Goal: Find specific page/section: Find specific page/section

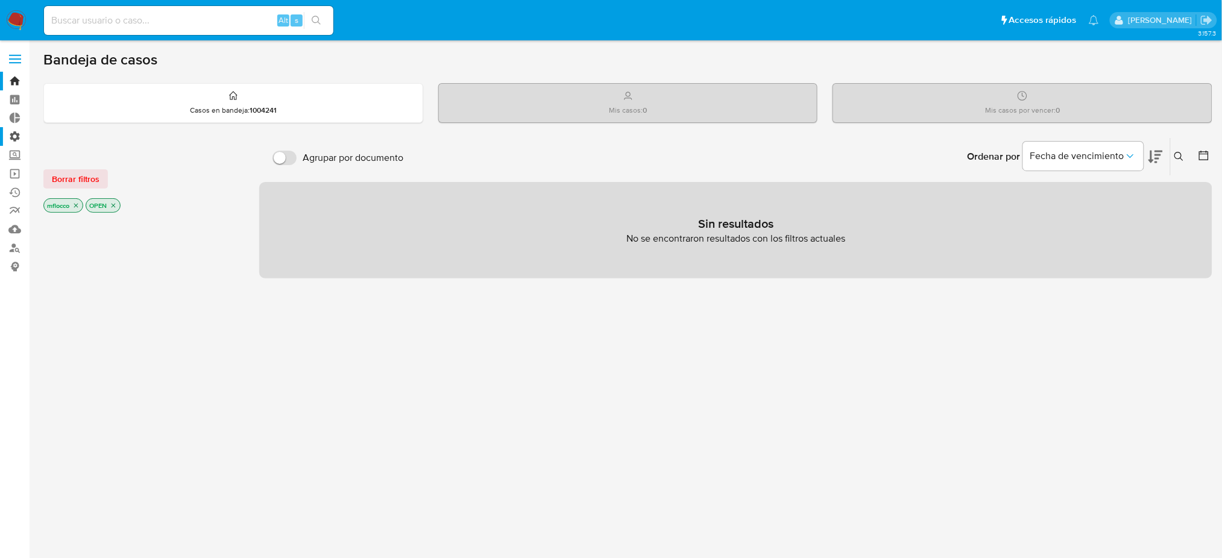
click at [5, 133] on label "Administración" at bounding box center [72, 136] width 144 height 19
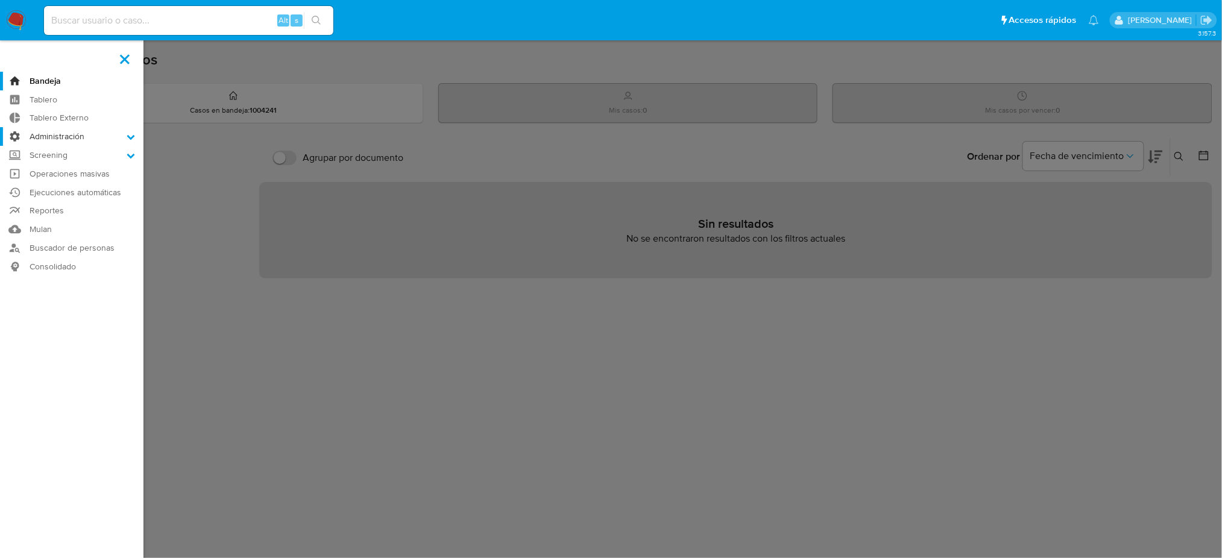
click at [0, 0] on input "Administración" at bounding box center [0, 0] width 0 height 0
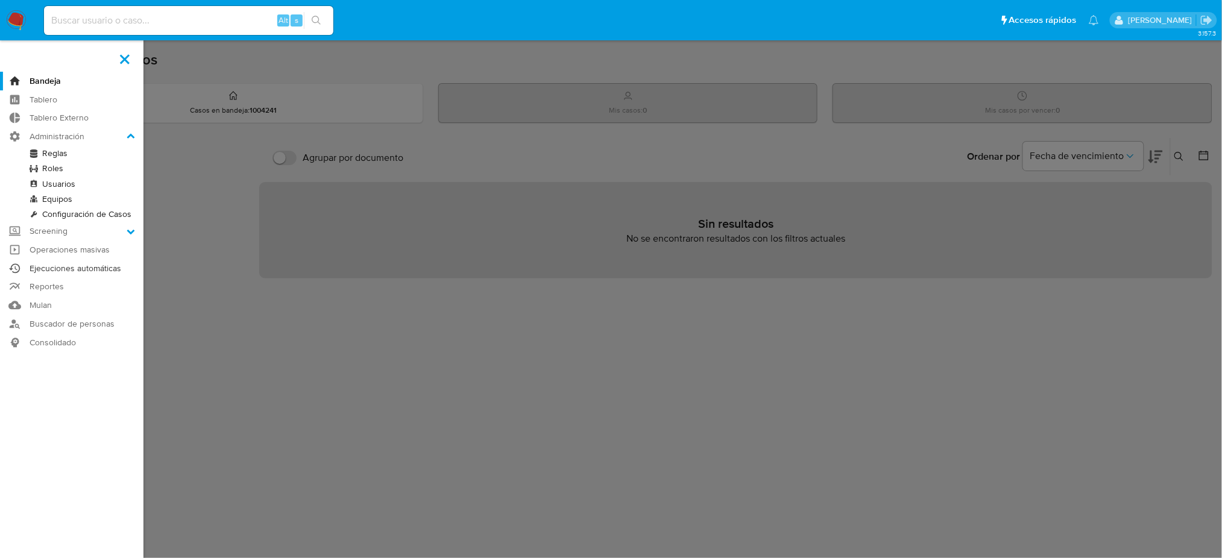
click at [55, 265] on link "Ejecuciones automáticas" at bounding box center [72, 268] width 144 height 19
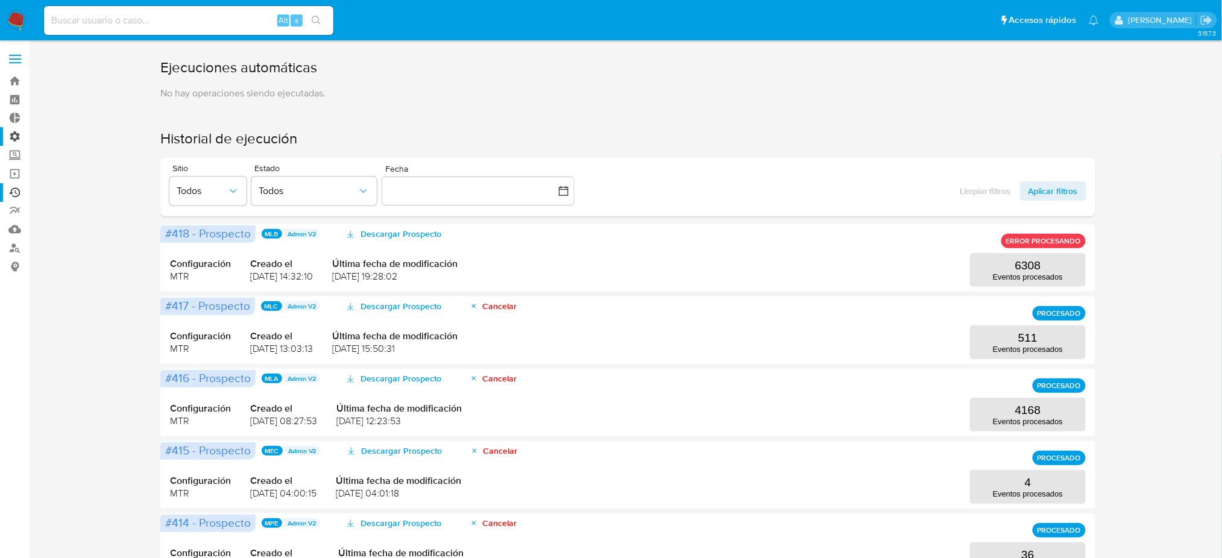
click at [5, 139] on label "Administración" at bounding box center [72, 136] width 144 height 19
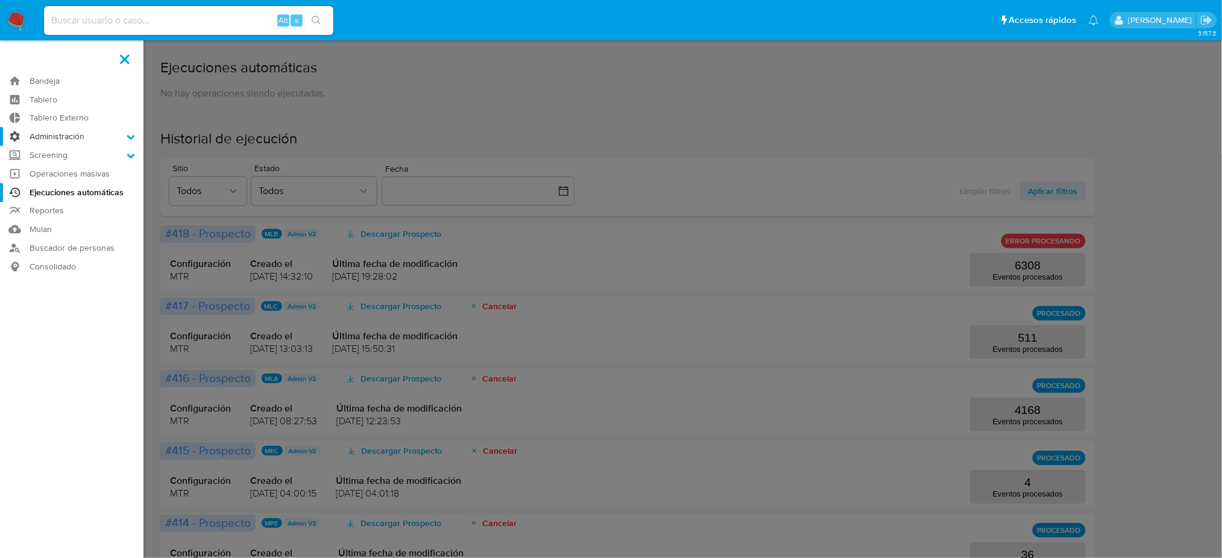
click at [0, 0] on input "Administración" at bounding box center [0, 0] width 0 height 0
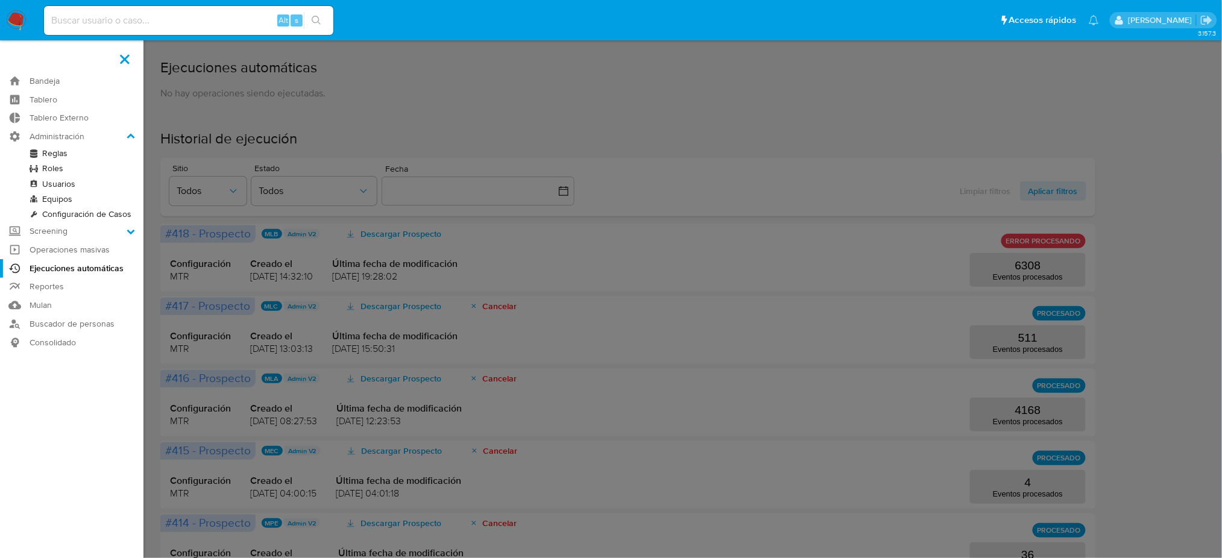
click at [43, 159] on link "Reglas" at bounding box center [72, 153] width 144 height 15
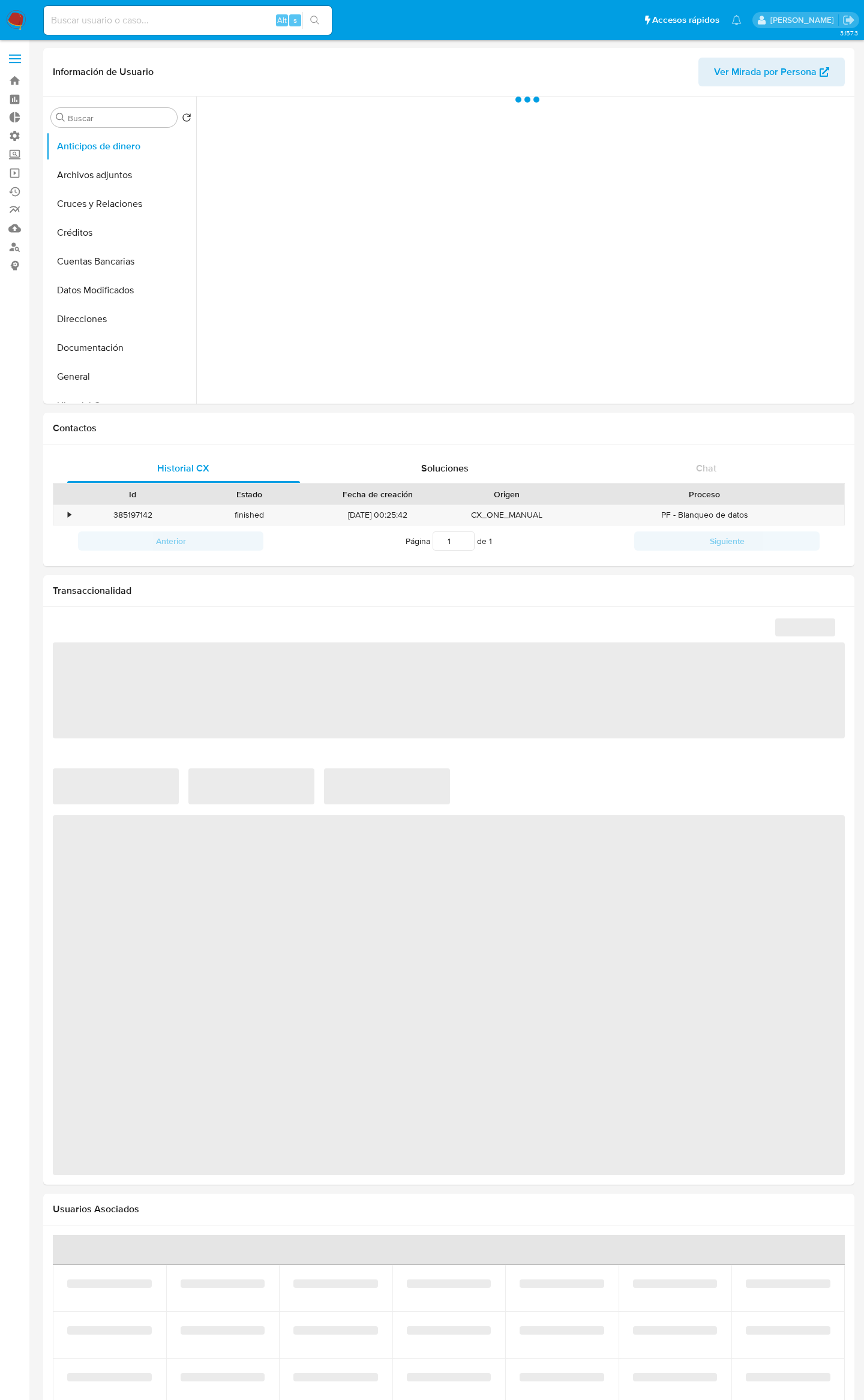
select select "10"
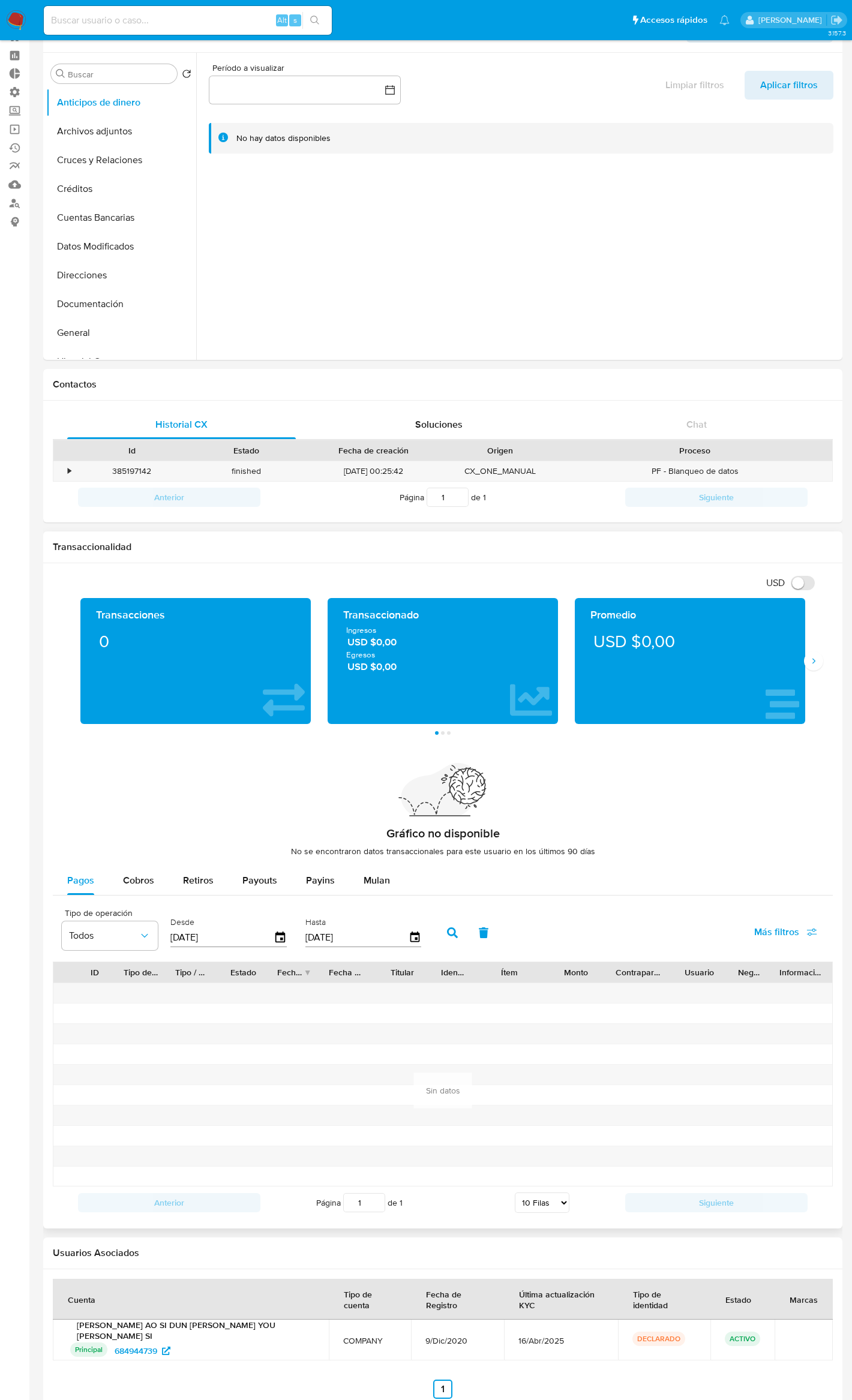
scroll to position [59, 0]
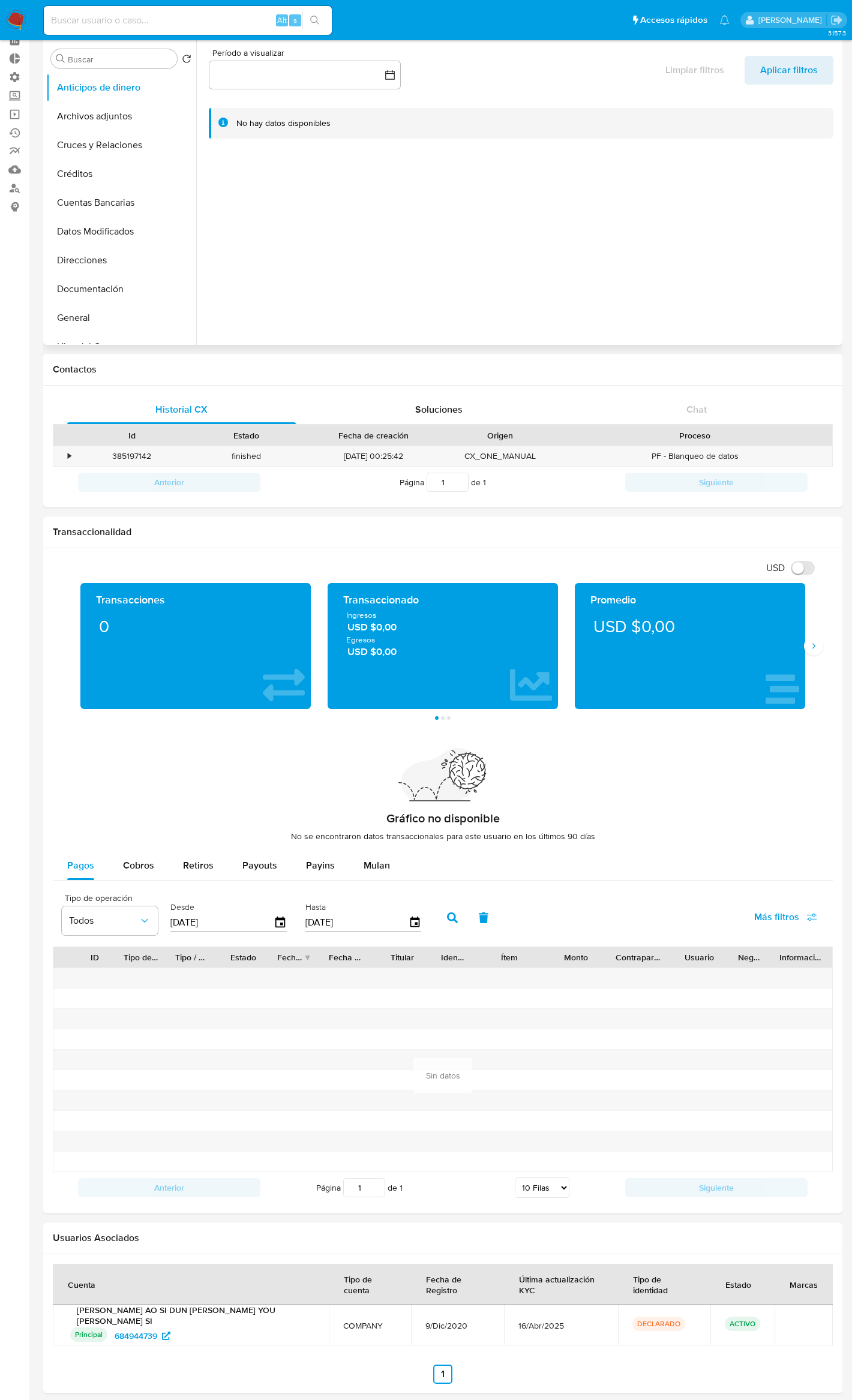
click at [515, 168] on div at bounding box center [518, 191] width 643 height 307
